Goal: Information Seeking & Learning: Learn about a topic

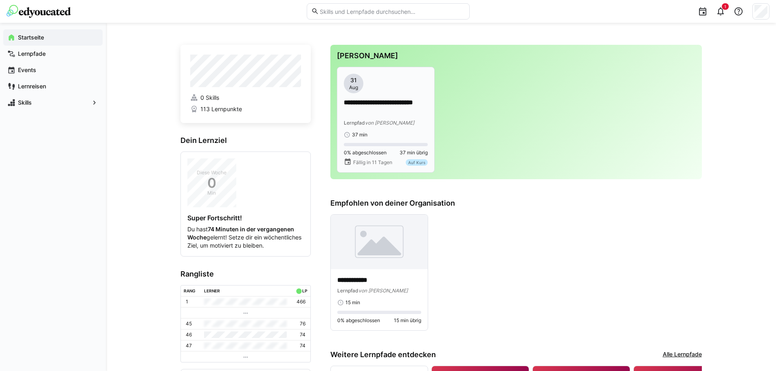
click at [380, 116] on p "**********" at bounding box center [386, 107] width 84 height 19
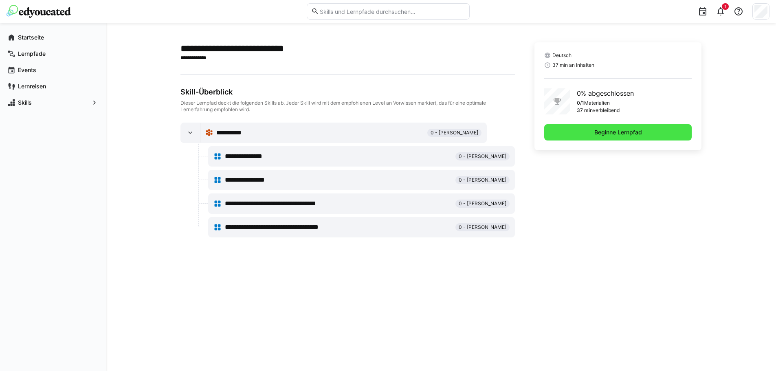
click at [594, 131] on span "Beginne Lernpfad" at bounding box center [618, 132] width 50 height 8
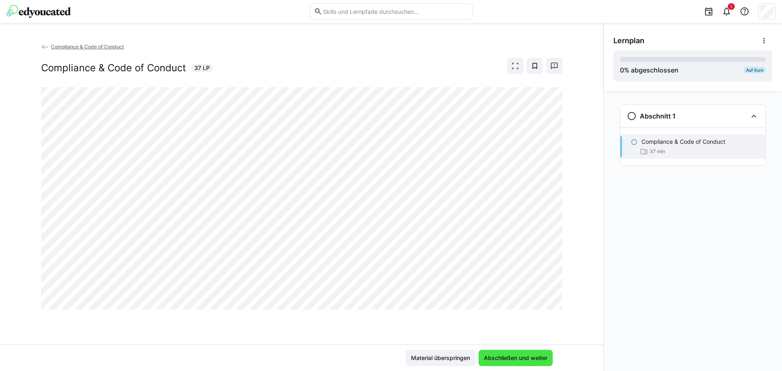
click at [524, 359] on span "Abschließen und weiter" at bounding box center [516, 358] width 66 height 8
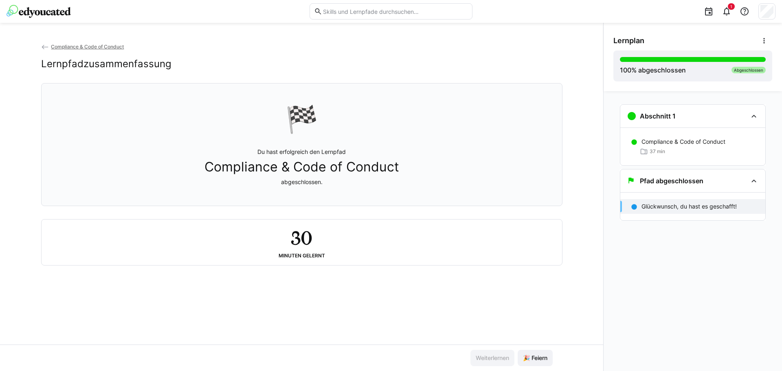
click at [325, 257] on div "30 Minuten gelernt" at bounding box center [301, 242] width 507 height 33
click at [292, 238] on h2 "30" at bounding box center [301, 238] width 21 height 24
click at [668, 182] on h3 "Pfad abgeschlossen" at bounding box center [672, 181] width 64 height 8
click at [671, 182] on h3 "Pfad abgeschlossen" at bounding box center [672, 181] width 64 height 8
click at [692, 112] on div "Abschnitt 1" at bounding box center [687, 116] width 121 height 10
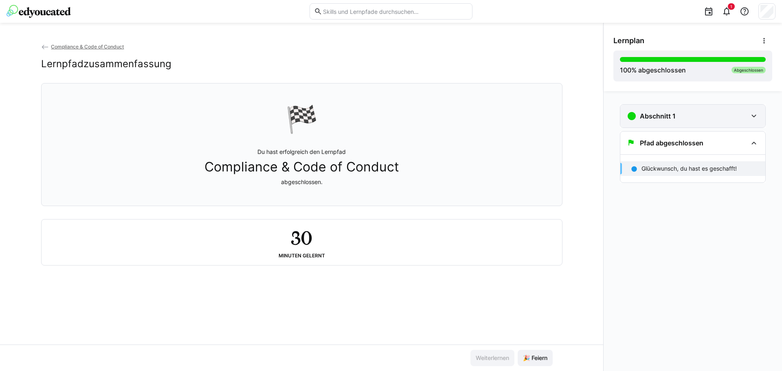
click at [690, 113] on div "Abschnitt 1" at bounding box center [687, 116] width 121 height 10
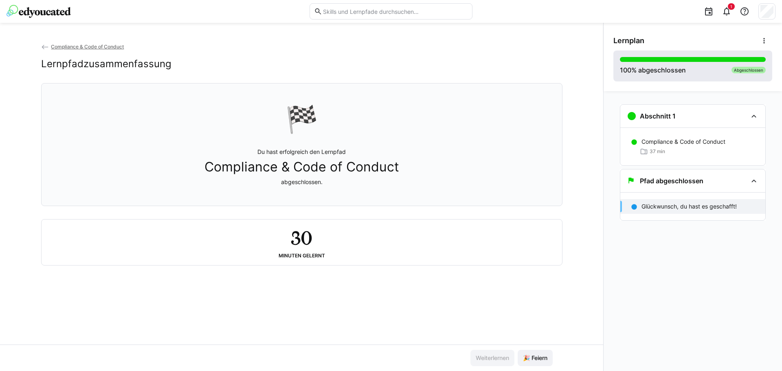
click at [693, 59] on div at bounding box center [693, 59] width 146 height 5
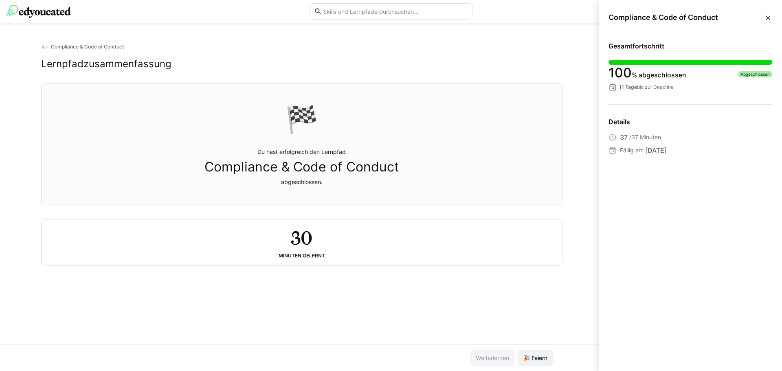
click at [36, 14] on img at bounding box center [39, 11] width 64 height 13
